Goal: Task Accomplishment & Management: Use online tool/utility

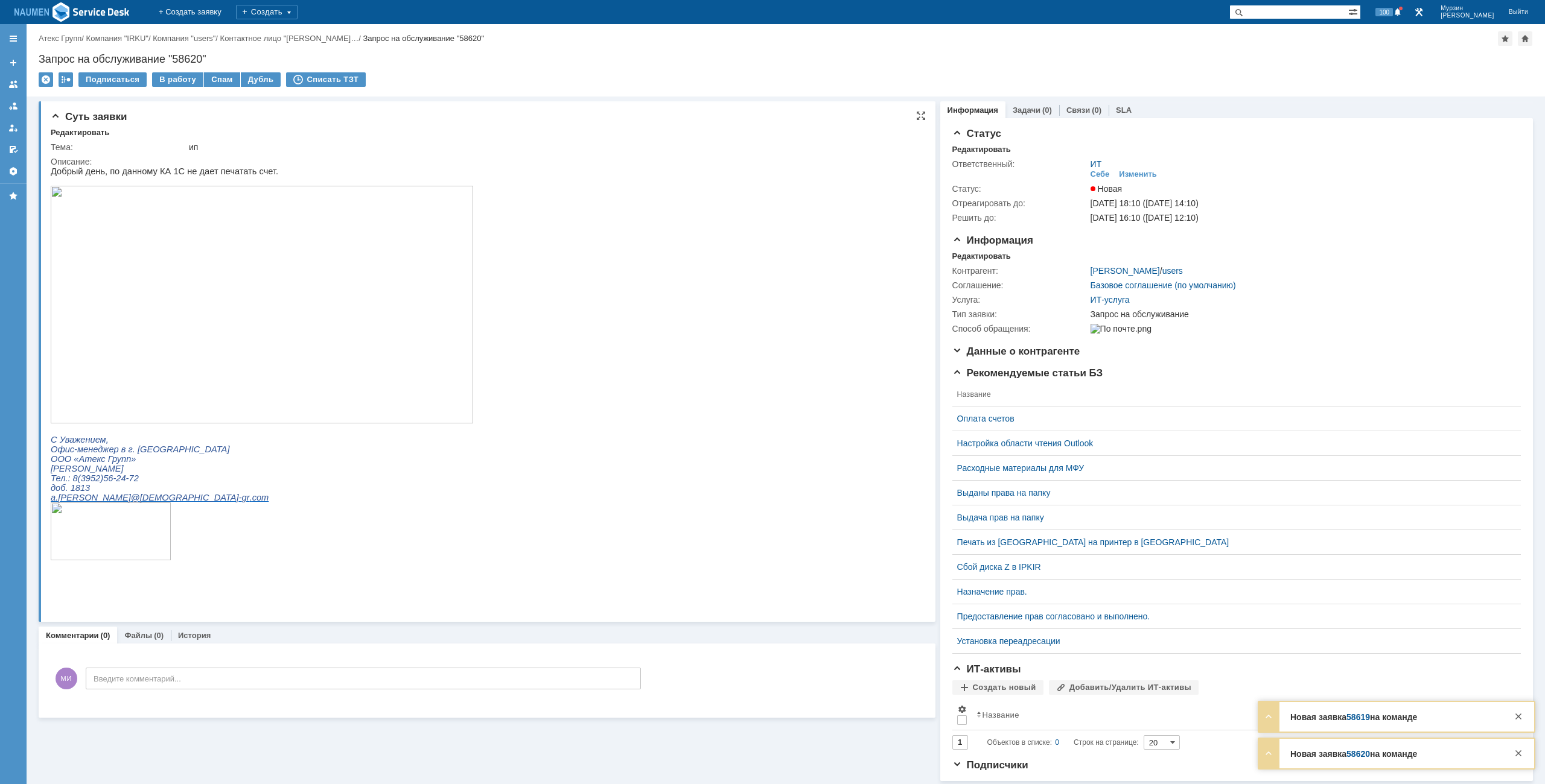
click at [255, 236] on img at bounding box center [262, 305] width 422 height 238
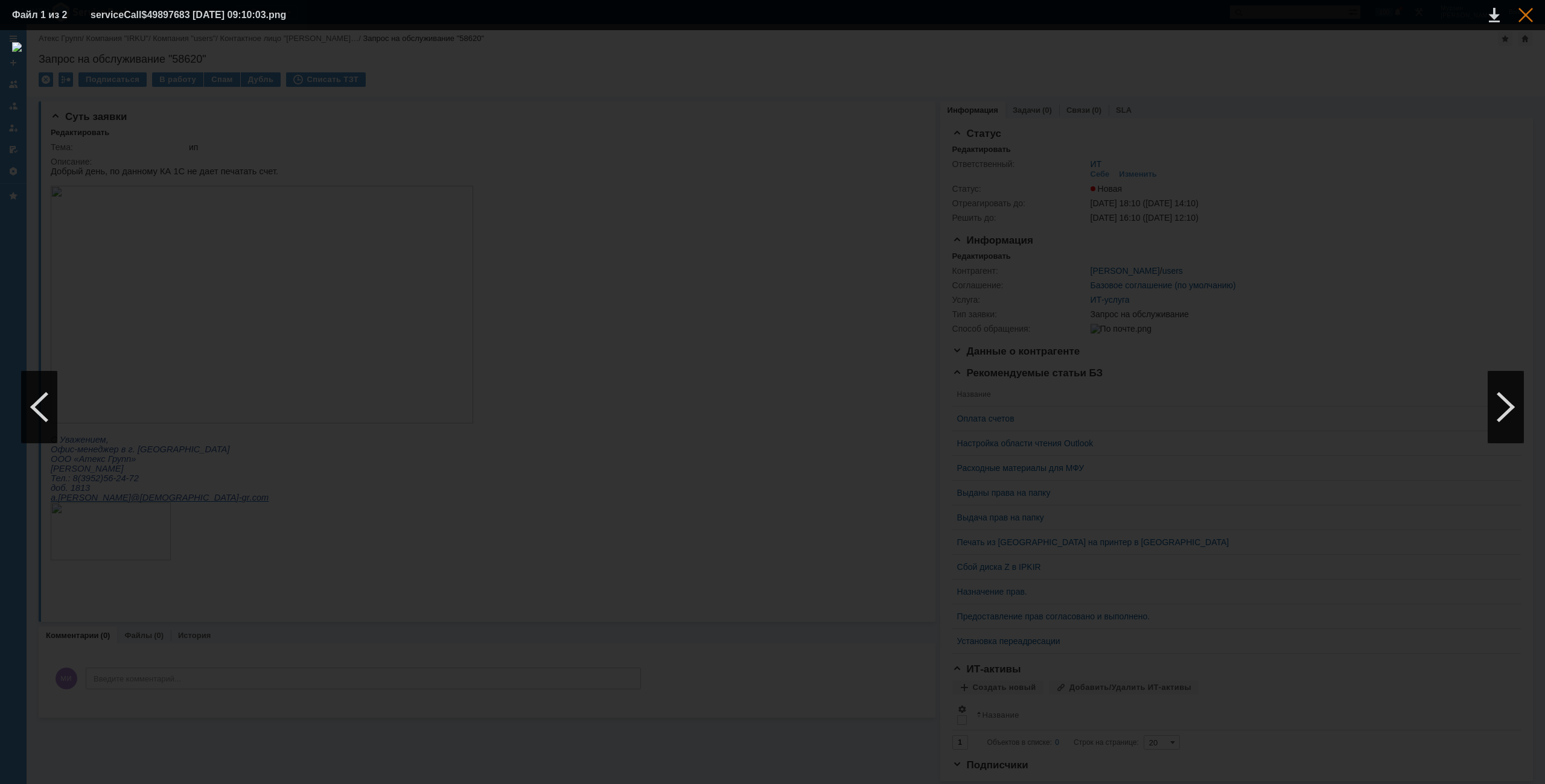
click at [1528, 18] on div at bounding box center [1525, 15] width 14 height 14
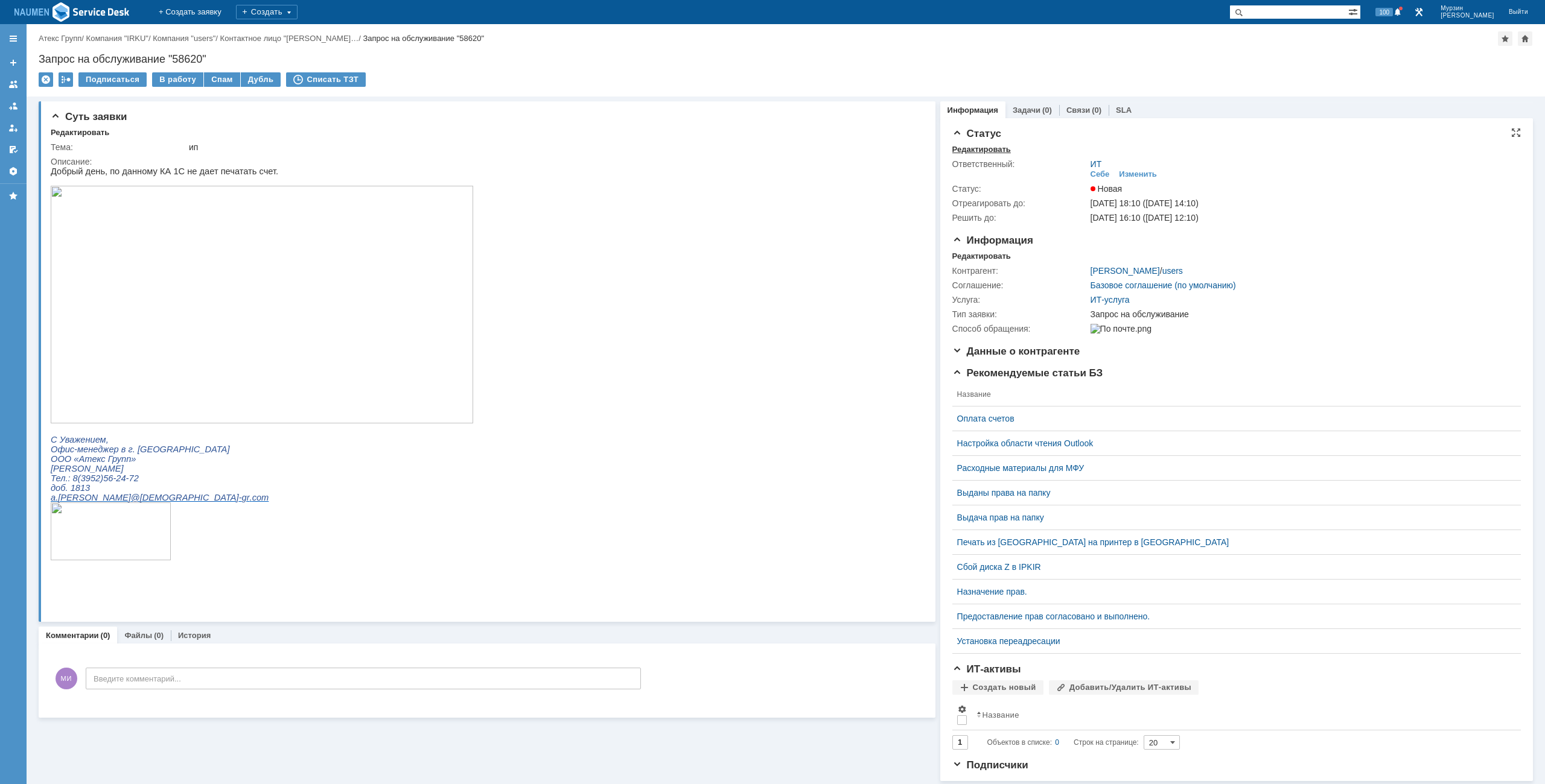
click at [997, 150] on div "Редактировать" at bounding box center [981, 149] width 59 height 10
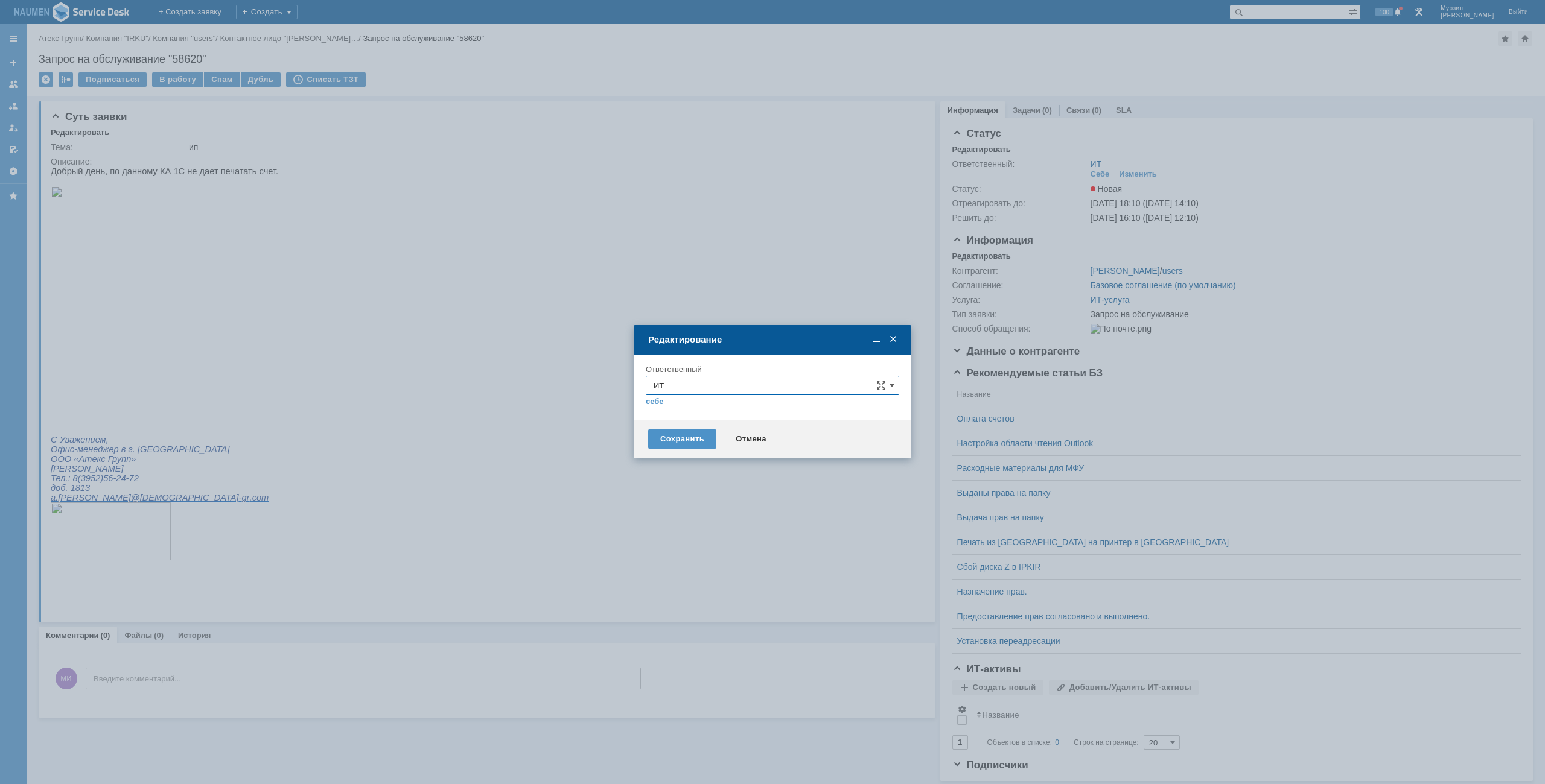
click at [689, 385] on input "ИТ" at bounding box center [772, 386] width 254 height 19
click at [680, 519] on div "АСУ" at bounding box center [772, 527] width 252 height 19
click at [685, 437] on div "Сохранить" at bounding box center [682, 439] width 68 height 19
type input "АСУ"
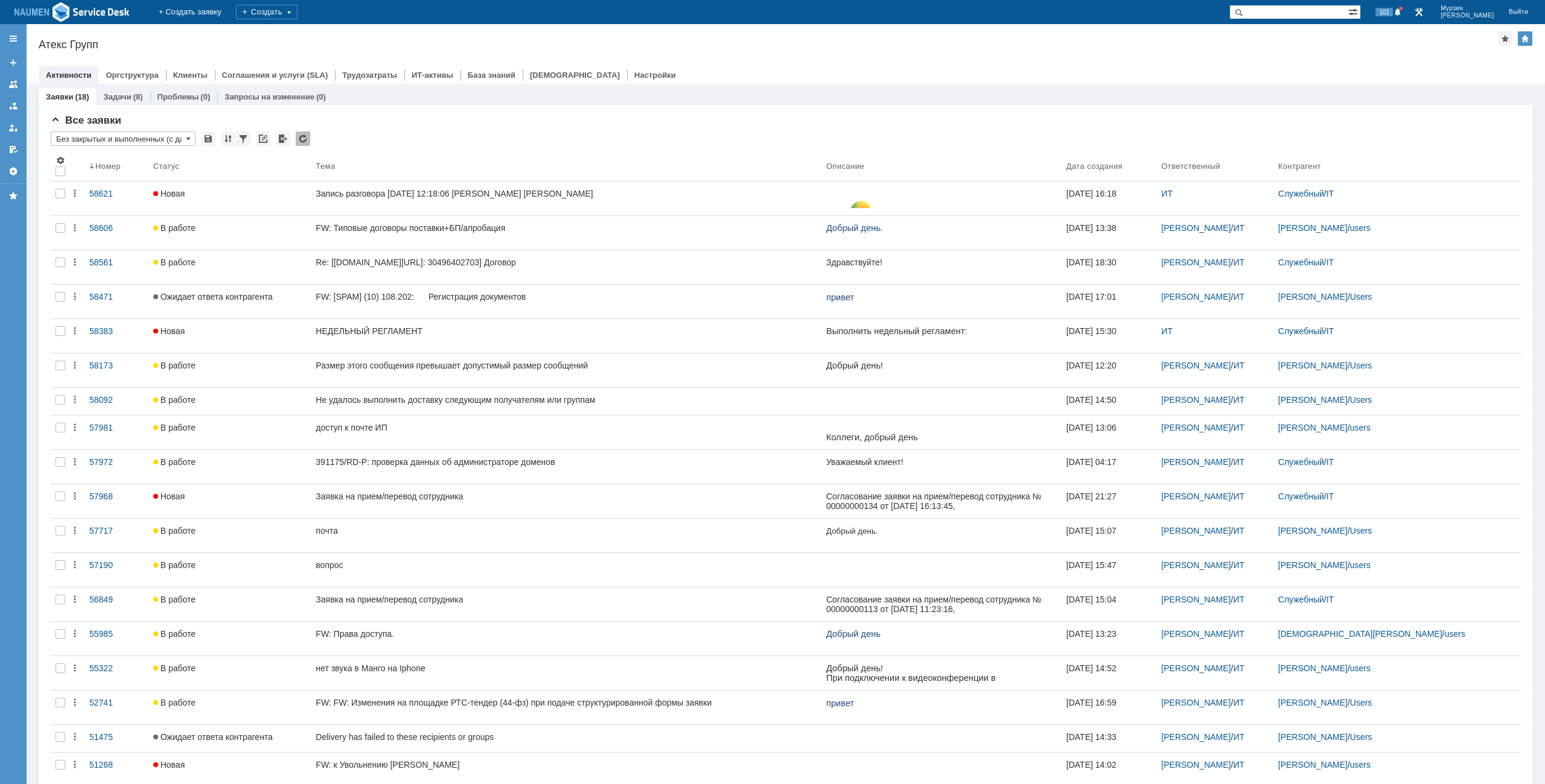
click at [871, 52] on div "Назад | Атекс Групп Атекс Групп root$101 Активности Оргструктура Клиенты Соглаш…" at bounding box center [785, 53] width 1518 height 59
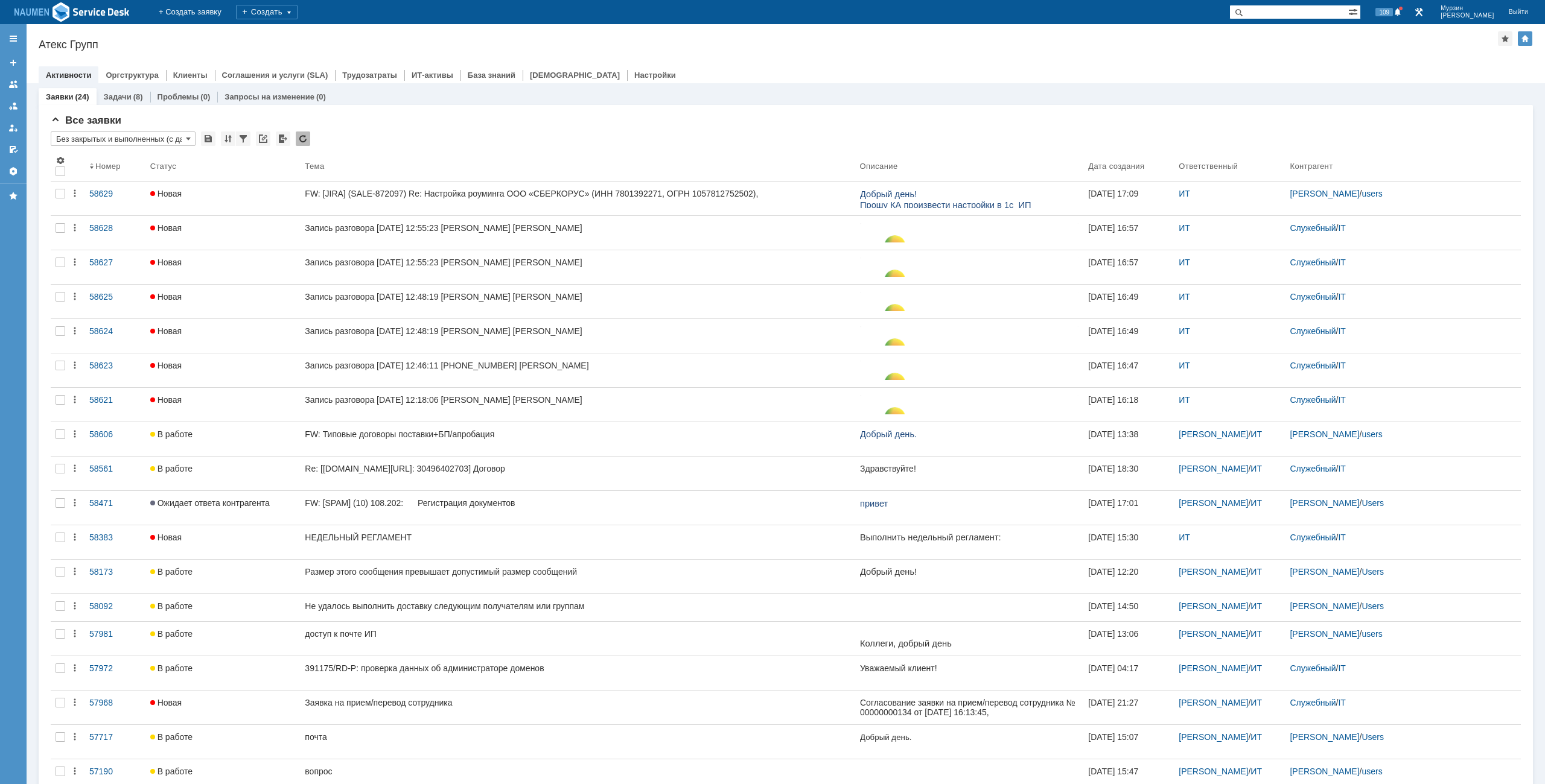
click at [664, 49] on div "Атекс Групп" at bounding box center [768, 45] width 1459 height 12
click at [452, 134] on div "* Без закрытых и выполненных (с датой создания) ред. 08.05" at bounding box center [786, 139] width 1470 height 16
